Goal: Information Seeking & Learning: Check status

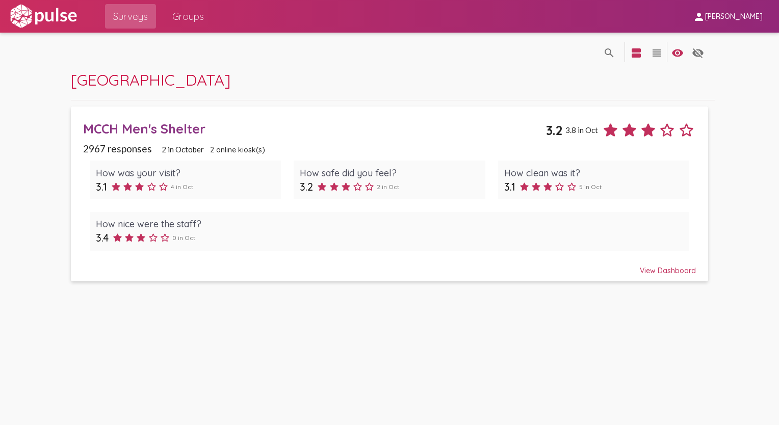
click at [178, 146] on span "2 in October" at bounding box center [183, 149] width 42 height 9
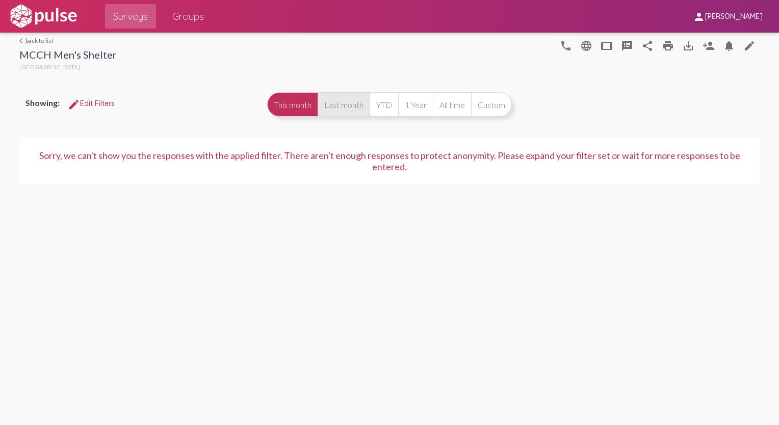
click at [333, 111] on button "Last month" at bounding box center [344, 104] width 52 height 24
click at [382, 109] on button "YTD" at bounding box center [384, 104] width 29 height 24
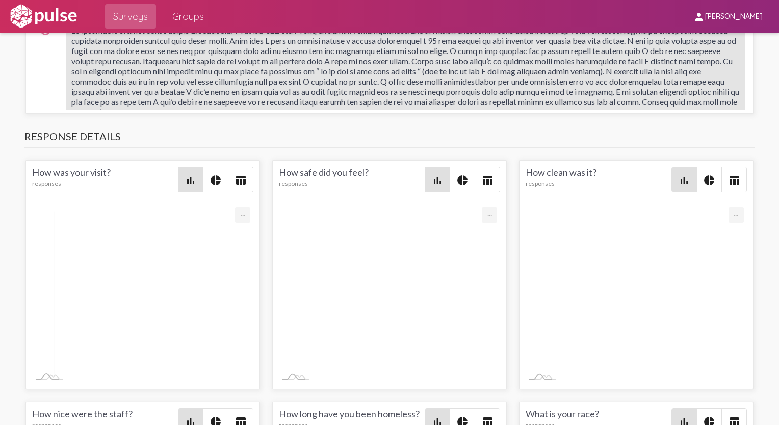
scroll to position [1371, 0]
click at [210, 117] on span at bounding box center [405, 71] width 668 height 91
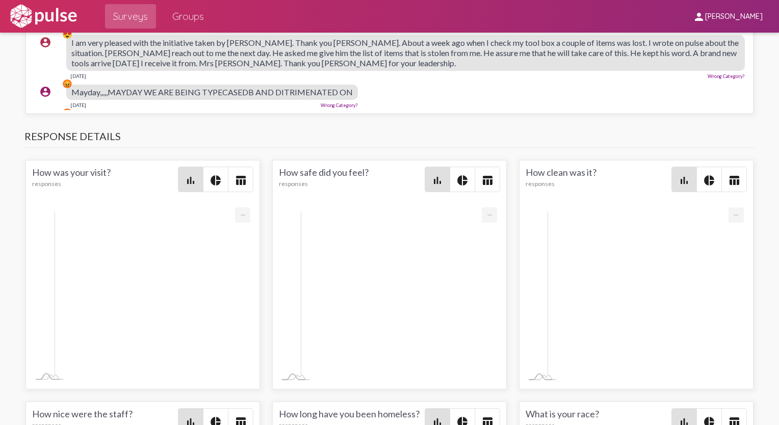
scroll to position [2442, 1]
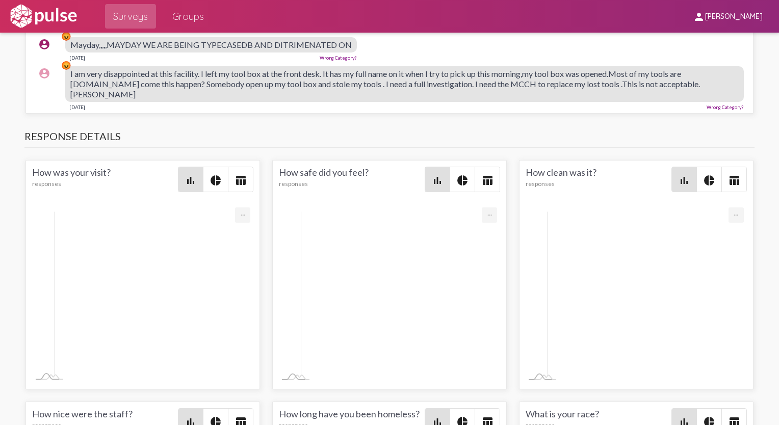
scroll to position [2481, 1]
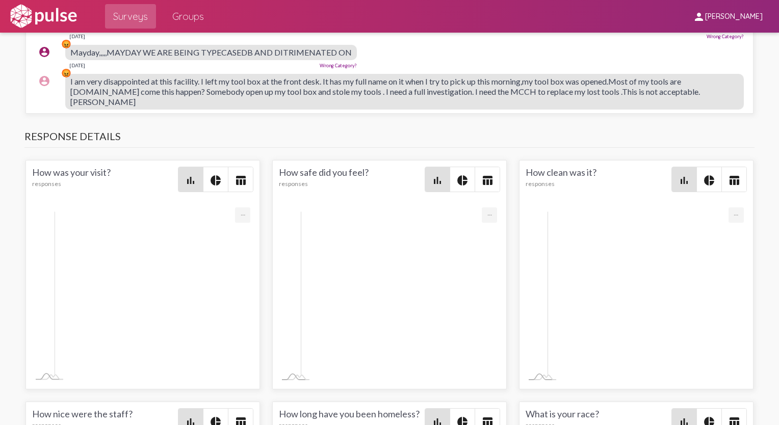
drag, startPoint x: 96, startPoint y: 230, endPoint x: 264, endPoint y: 240, distance: 168.1
click at [264, 28] on span "I am very pleased with the initiative taken by [PERSON_NAME]. Thank you [PERSON…" at bounding box center [404, 13] width 668 height 30
drag, startPoint x: 264, startPoint y: 240, endPoint x: 380, endPoint y: 235, distance: 115.9
click at [380, 28] on span "I am very pleased with the initiative taken by [PERSON_NAME]. Thank you [PERSON…" at bounding box center [404, 13] width 668 height 30
click at [489, 28] on span "I am very pleased with the initiative taken by [PERSON_NAME]. Thank you [PERSON…" at bounding box center [404, 13] width 668 height 30
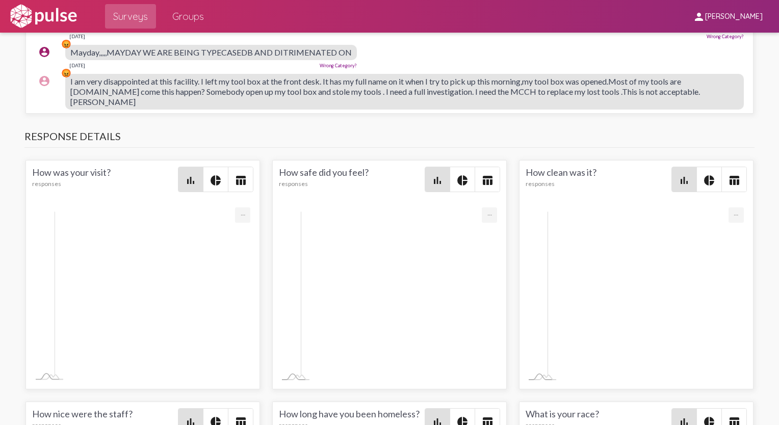
click at [177, 28] on span "I am very pleased with the initiative taken by [PERSON_NAME]. Thank you [PERSON…" at bounding box center [404, 13] width 668 height 30
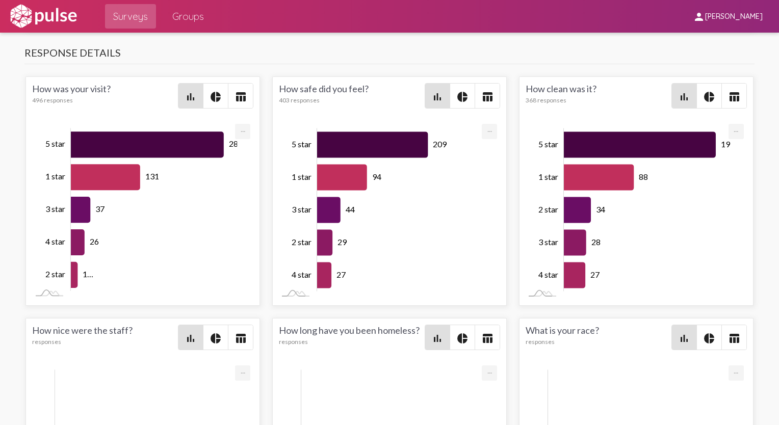
scroll to position [1790, 1]
